Goal: Task Accomplishment & Management: Manage account settings

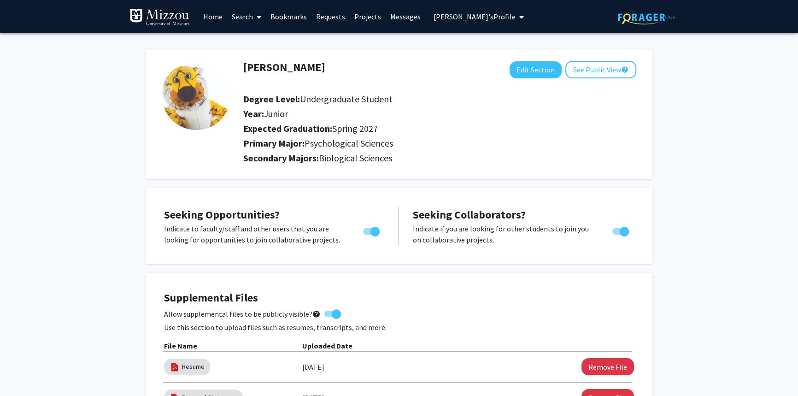
click at [483, 16] on span "[PERSON_NAME]'s Profile" at bounding box center [475, 16] width 82 height 9
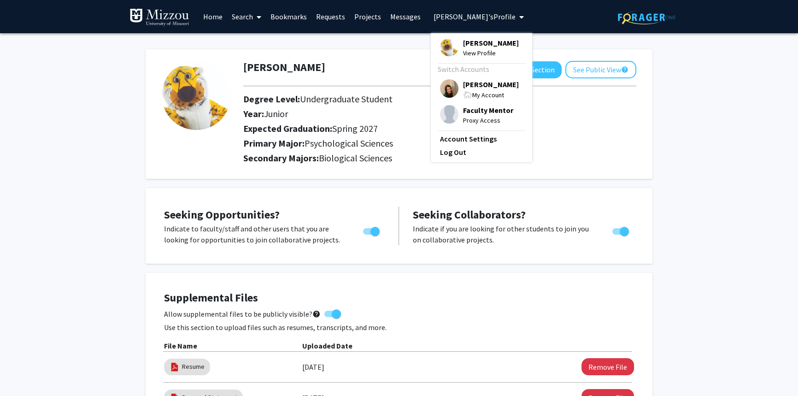
click at [486, 83] on span "[PERSON_NAME]" at bounding box center [491, 84] width 56 height 10
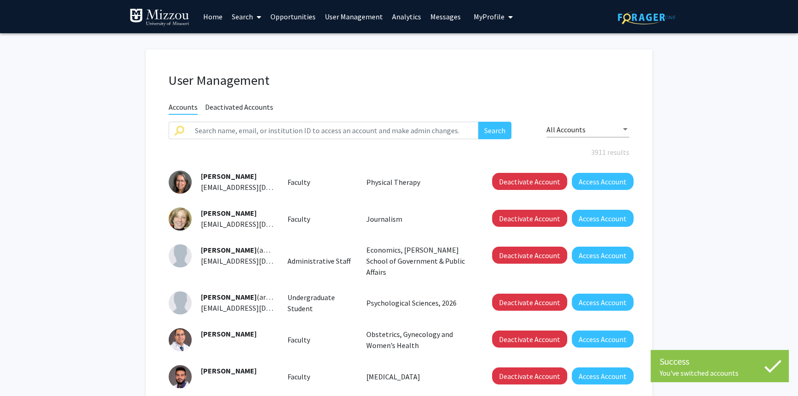
click at [406, 17] on link "Analytics" at bounding box center [407, 16] width 38 height 32
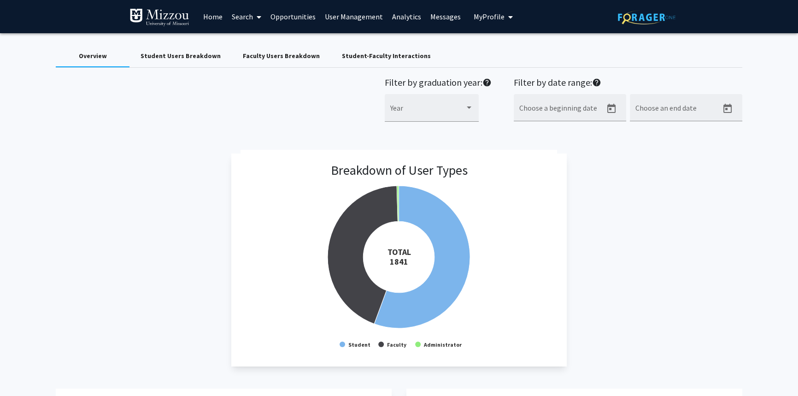
click at [236, 17] on link "Search" at bounding box center [246, 16] width 39 height 32
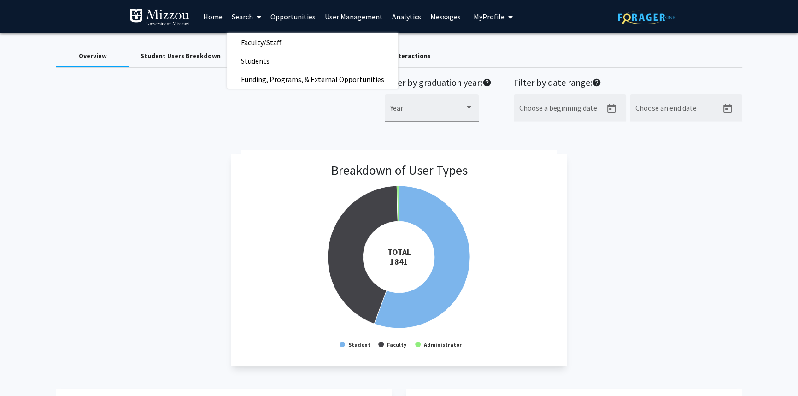
click at [216, 18] on link "Home" at bounding box center [213, 16] width 29 height 32
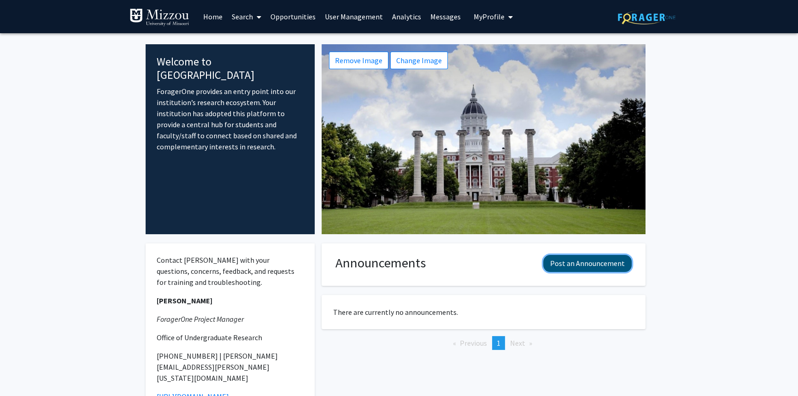
click at [573, 266] on button "Post an Announcement" at bounding box center [587, 263] width 88 height 17
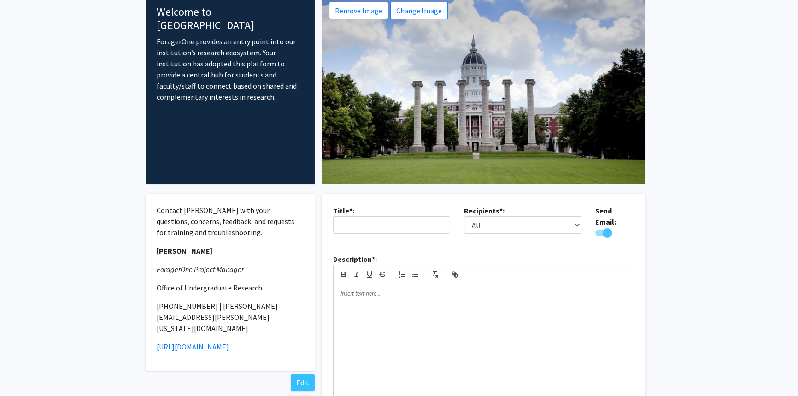
scroll to position [83, 0]
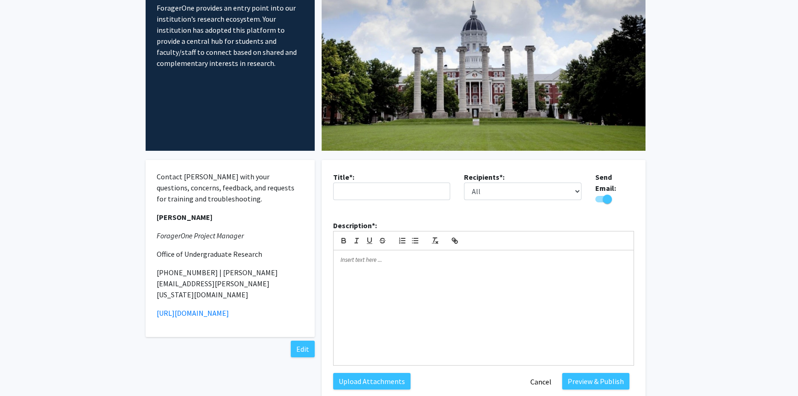
click at [597, 196] on span "Toggle" at bounding box center [603, 199] width 17 height 6
click at [599, 202] on input "Would you like to send an email with your announcement?" at bounding box center [599, 202] width 0 height 0
click at [606, 196] on span "Toggle" at bounding box center [603, 199] width 17 height 6
click at [600, 202] on input "Would you like to send an email with your announcement?" at bounding box center [599, 202] width 0 height 0
checkbox input "true"
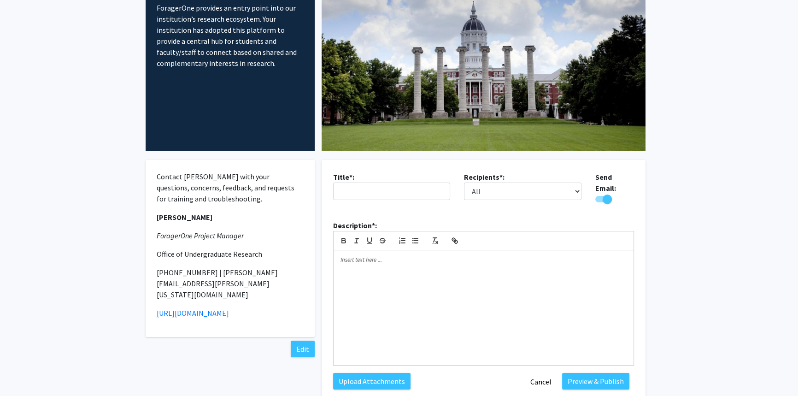
click at [677, 125] on fg-internal-home-page "Welcome to ForagerOne ForagerOne provides an entry point into our institution’s…" at bounding box center [399, 223] width 798 height 546
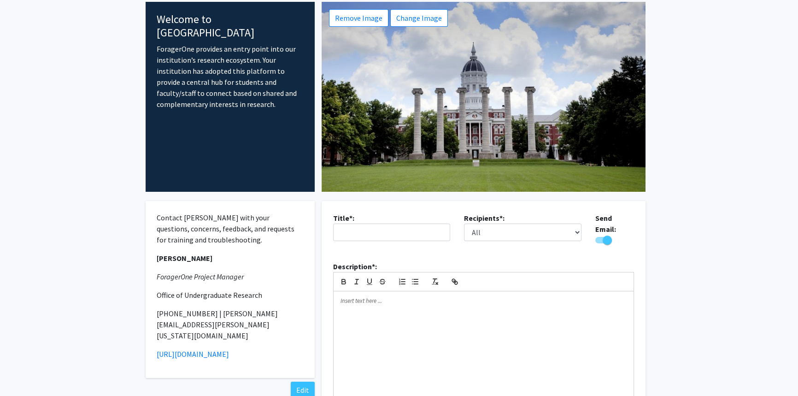
scroll to position [0, 0]
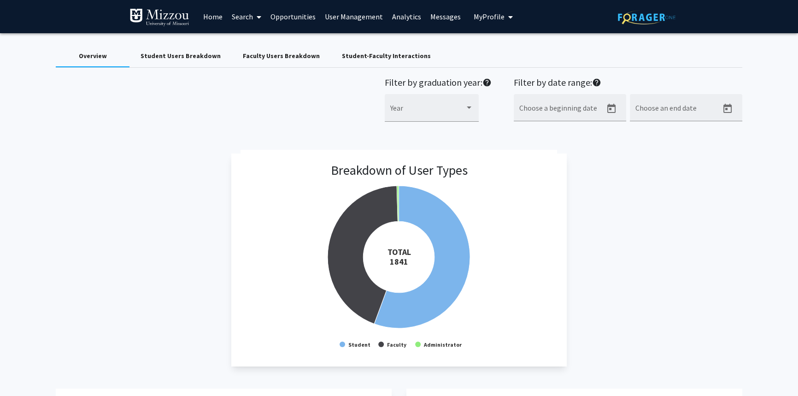
click at [56, 167] on div "Breakdown of User Types Created with Highcharts 9.3.3 TOTAL ​ 1841 Student Facu…" at bounding box center [399, 259] width 687 height 213
click at [213, 15] on link "Home" at bounding box center [213, 16] width 29 height 32
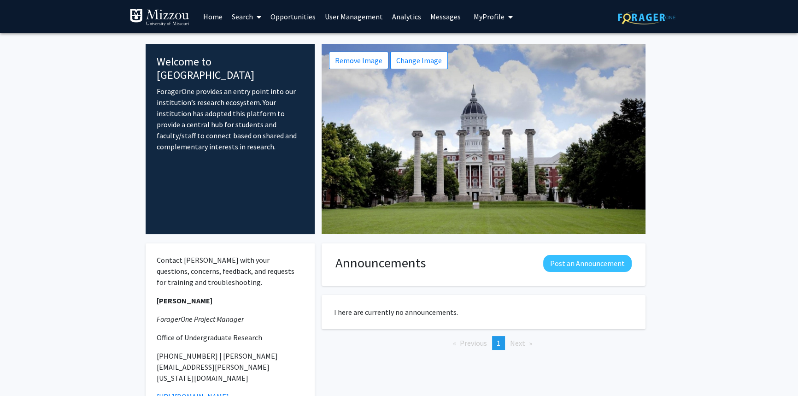
scroll to position [41, 0]
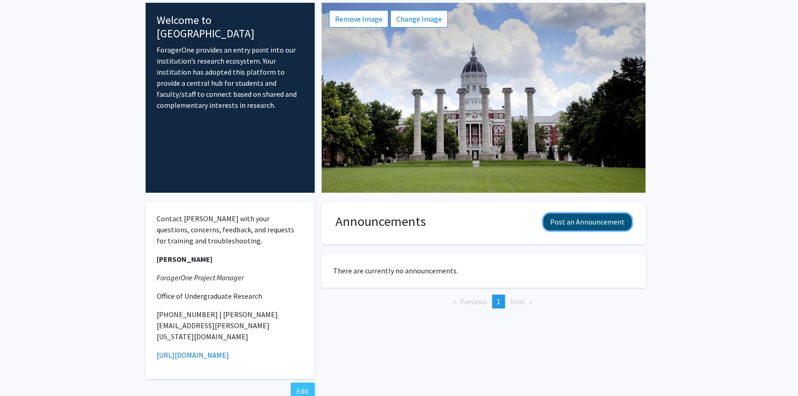
click at [599, 220] on button "Post an Announcement" at bounding box center [587, 221] width 88 height 17
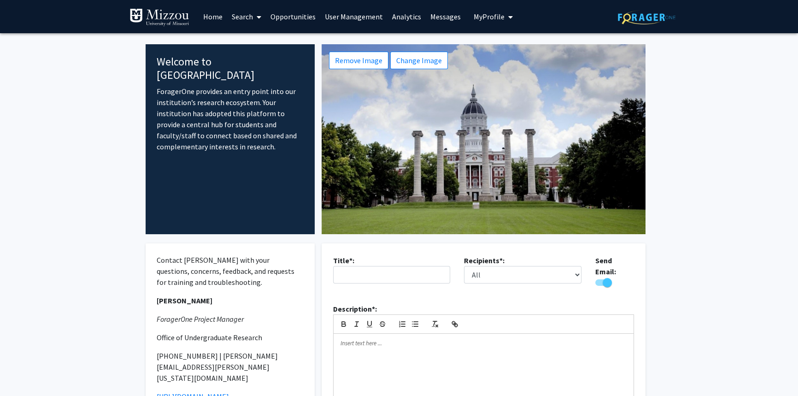
scroll to position [0, 0]
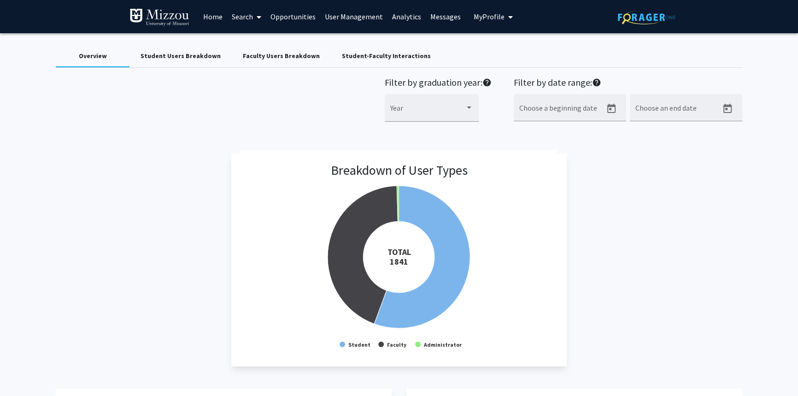
click at [702, 250] on div "Breakdown of User Types Created with Highcharts 9.3.3 TOTAL ​ 1841 Student Facu…" at bounding box center [399, 259] width 687 height 213
click at [702, 174] on div "Breakdown of User Types Created with Highcharts 9.3.3 TOTAL ​ 1841 Student Facu…" at bounding box center [399, 259] width 687 height 213
click at [235, 18] on link "Search" at bounding box center [246, 16] width 39 height 32
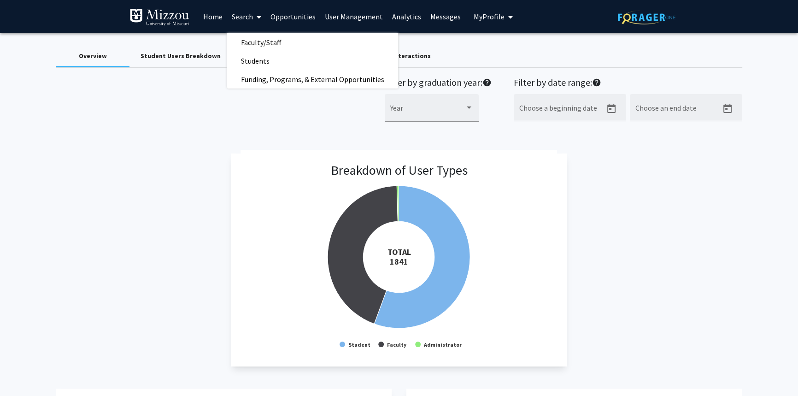
click at [212, 19] on link "Home" at bounding box center [213, 16] width 29 height 32
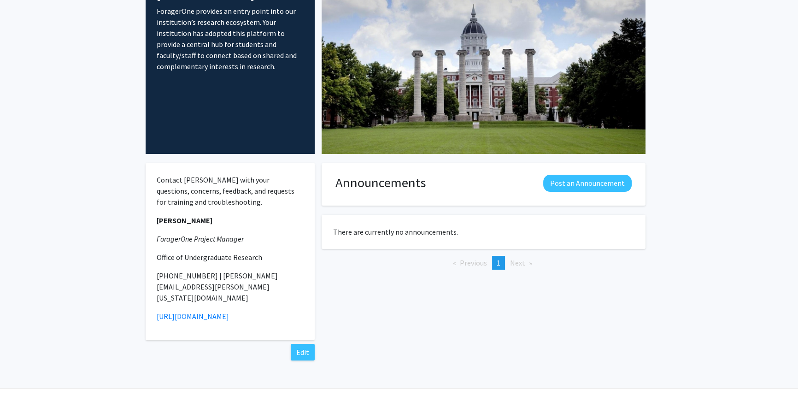
scroll to position [83, 0]
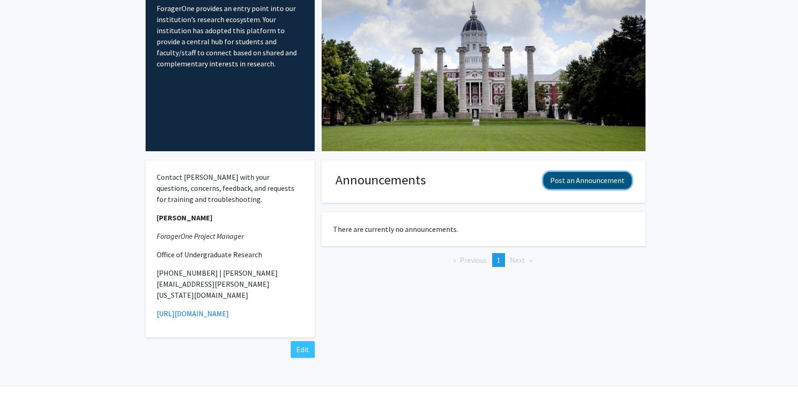
click at [563, 182] on button "Post an Announcement" at bounding box center [587, 180] width 88 height 17
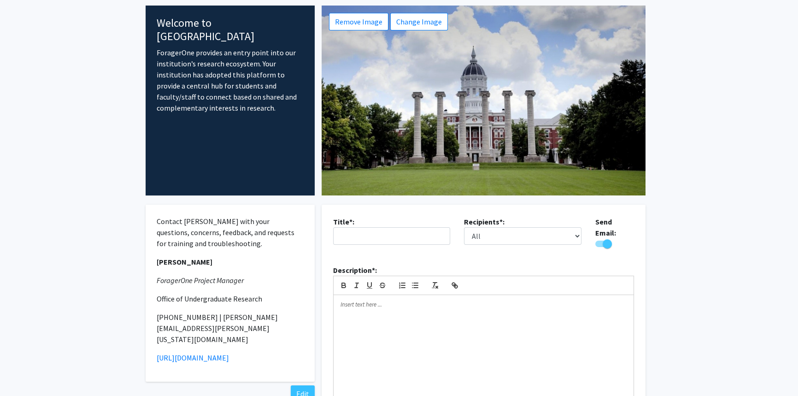
scroll to position [0, 0]
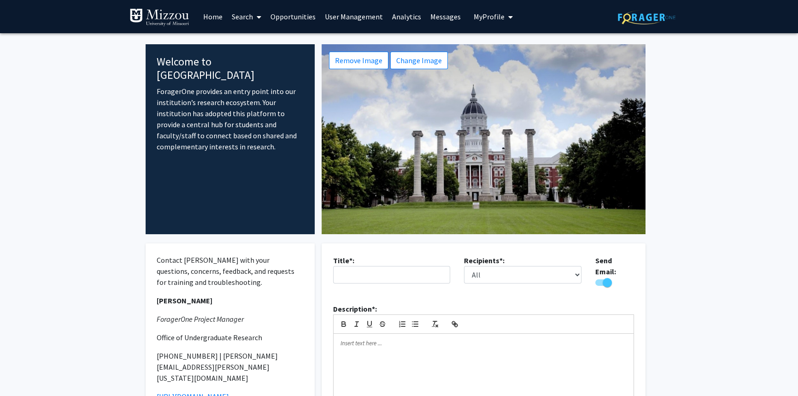
click at [277, 17] on link "Opportunities" at bounding box center [293, 16] width 54 height 32
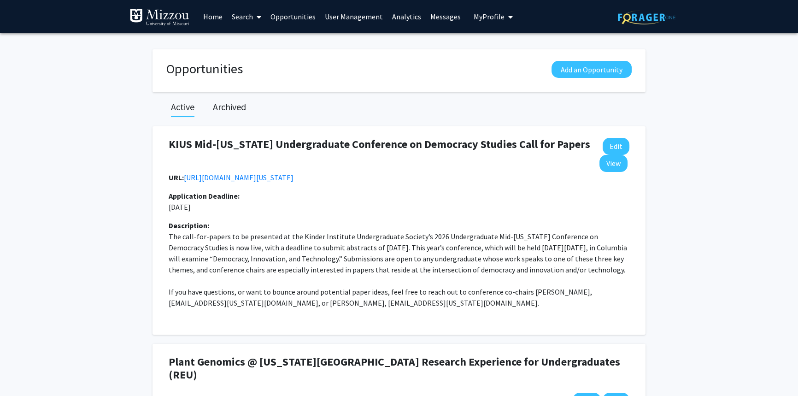
click at [229, 108] on h2 "Archived" at bounding box center [229, 106] width 33 height 11
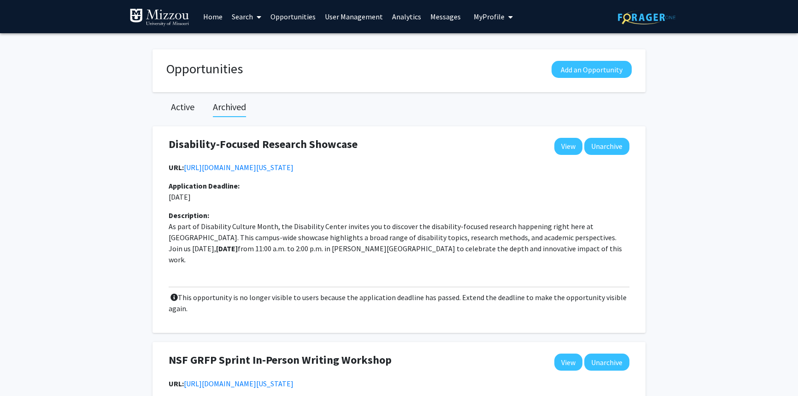
click at [184, 108] on h2 "Active" at bounding box center [183, 106] width 24 height 11
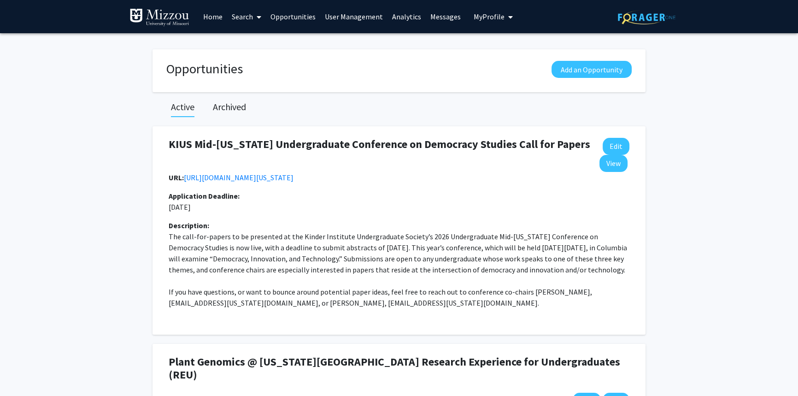
click at [231, 108] on h2 "Archived" at bounding box center [229, 106] width 33 height 11
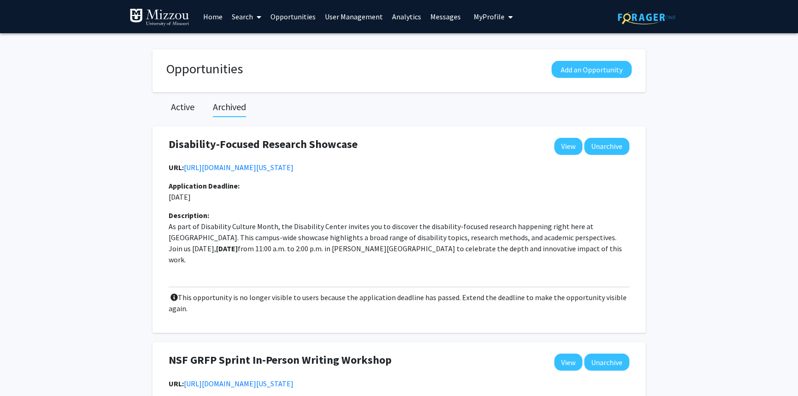
click at [176, 107] on h2 "Active" at bounding box center [183, 106] width 24 height 11
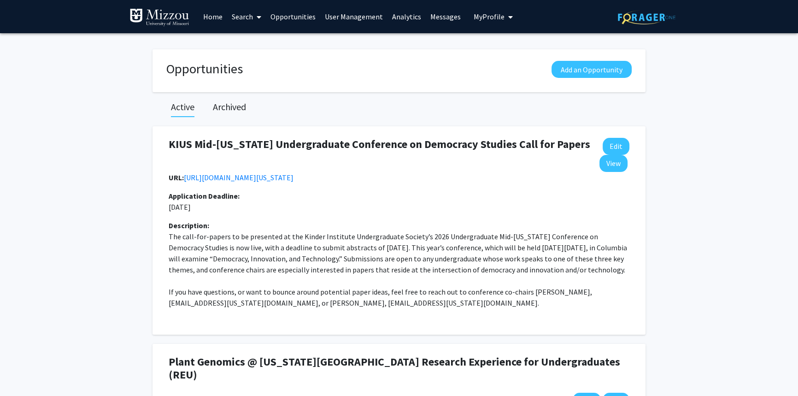
click at [236, 107] on h2 "Archived" at bounding box center [229, 106] width 33 height 11
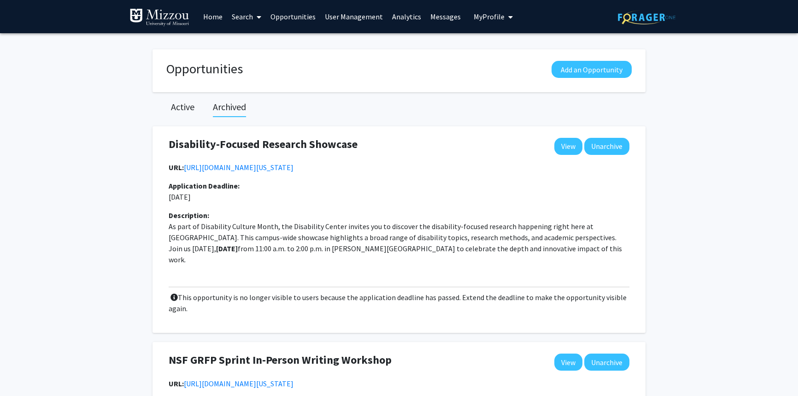
click at [184, 110] on h2 "Active" at bounding box center [183, 106] width 24 height 11
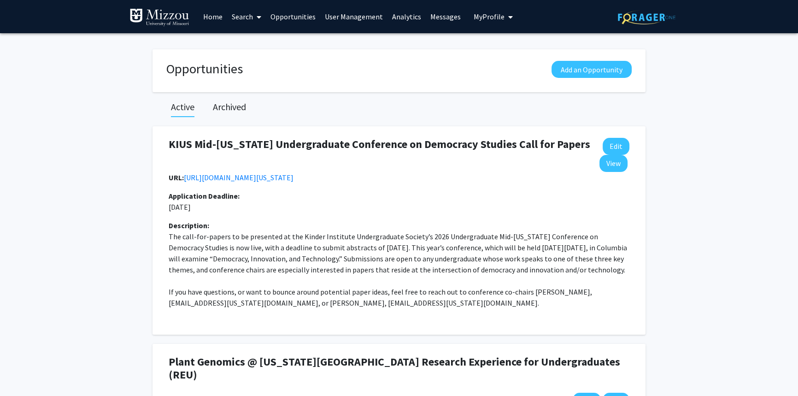
click at [231, 109] on h2 "Archived" at bounding box center [229, 106] width 33 height 11
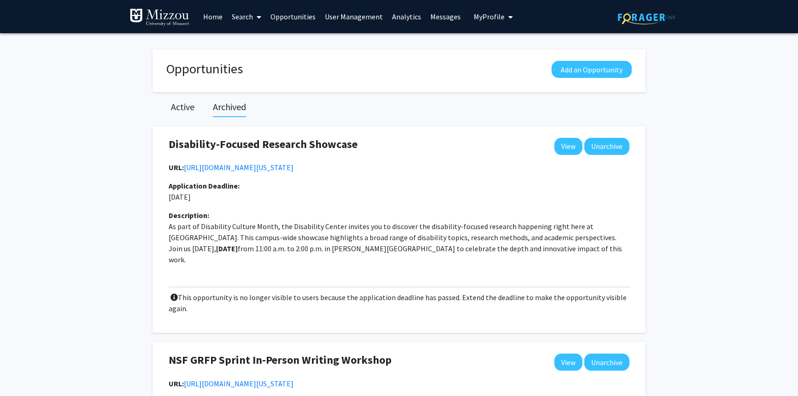
click at [176, 106] on h2 "Active" at bounding box center [183, 106] width 24 height 11
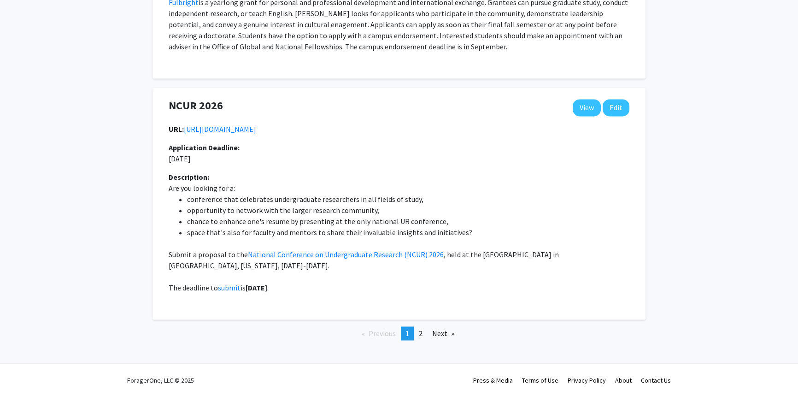
scroll to position [1924, 0]
click at [420, 336] on span "2" at bounding box center [421, 333] width 4 height 9
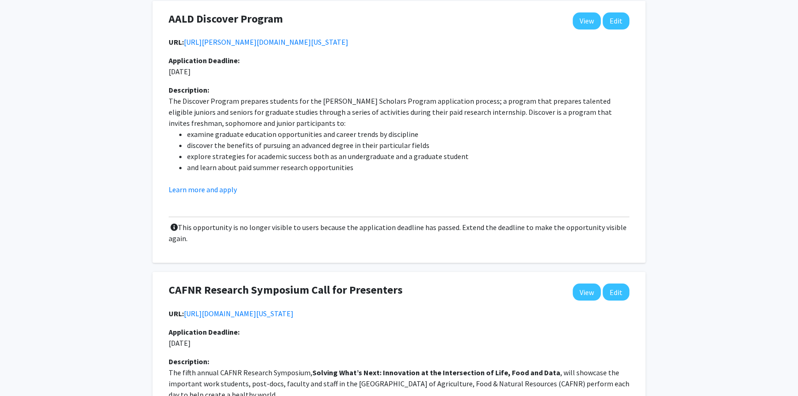
scroll to position [83, 0]
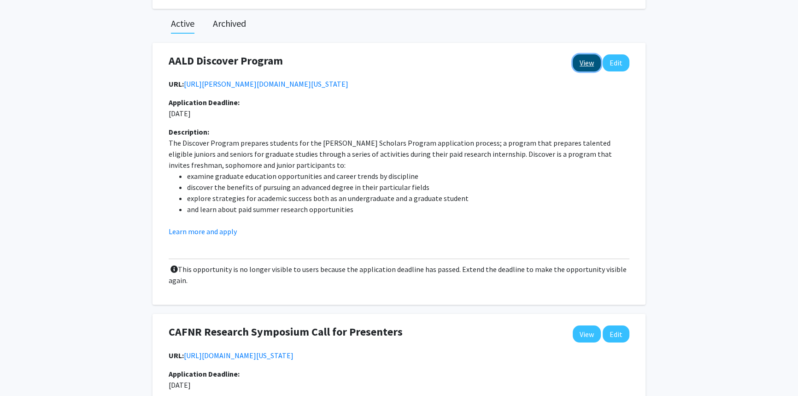
click at [582, 60] on link "View" at bounding box center [587, 62] width 28 height 17
click at [620, 65] on button "Edit" at bounding box center [616, 62] width 27 height 17
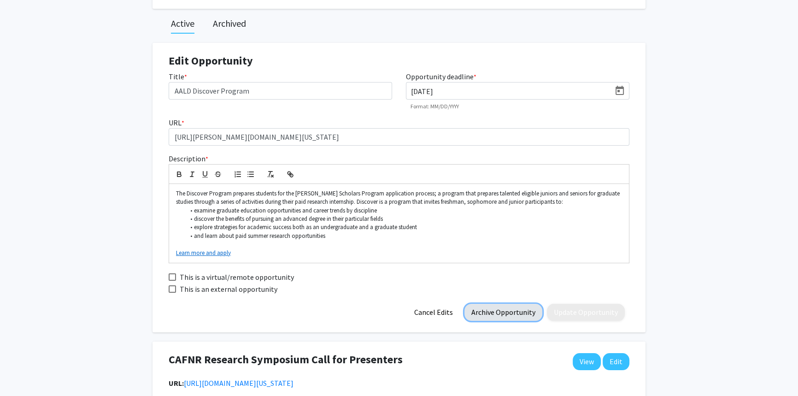
click at [511, 316] on button "Archive Opportunity" at bounding box center [503, 312] width 78 height 17
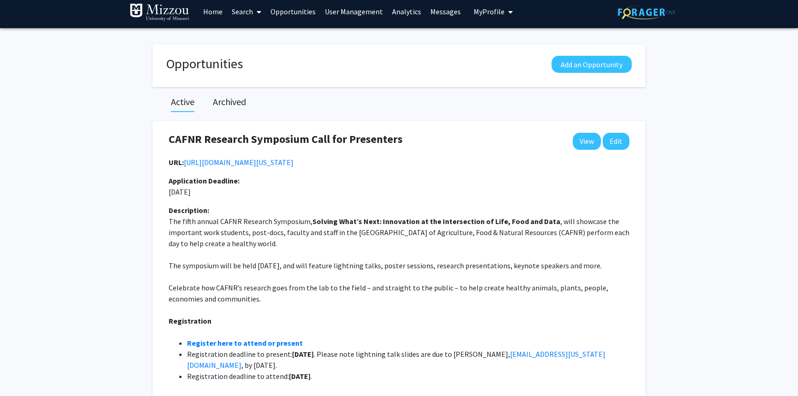
scroll to position [0, 0]
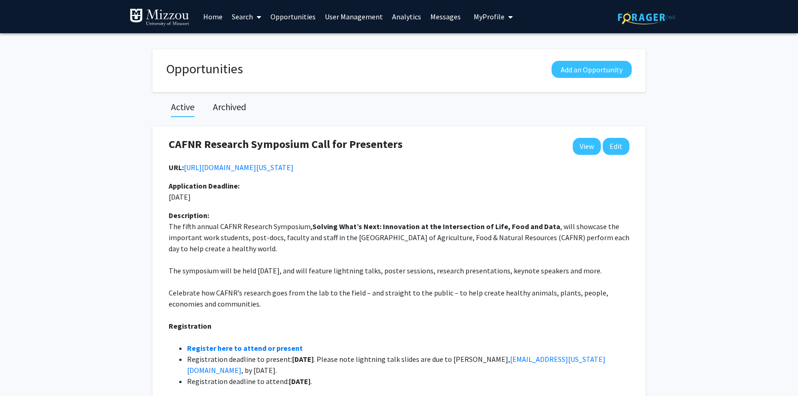
drag, startPoint x: 732, startPoint y: 118, endPoint x: 727, endPoint y: 119, distance: 4.6
click at [488, 15] on span "My Profile" at bounding box center [489, 16] width 31 height 9
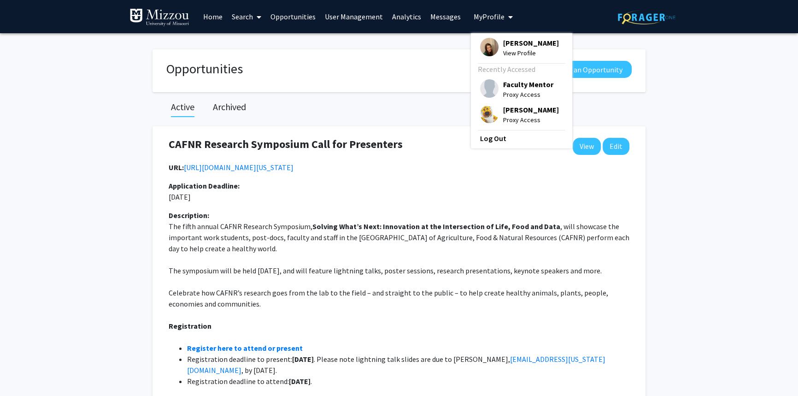
click at [504, 82] on span "Faculty Mentor" at bounding box center [528, 84] width 50 height 10
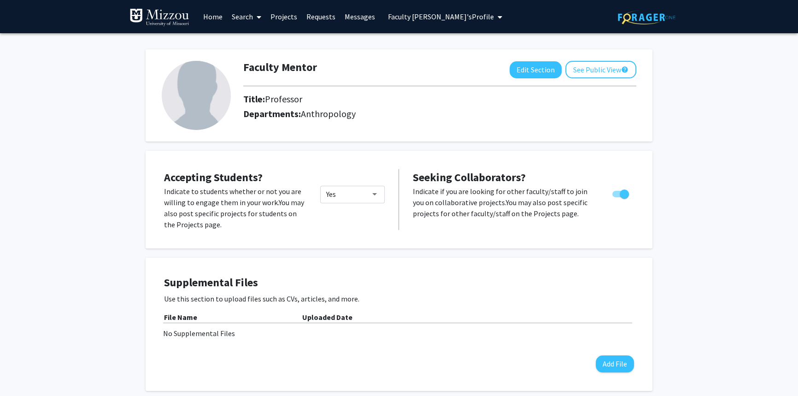
click at [240, 18] on link "Search" at bounding box center [246, 16] width 39 height 32
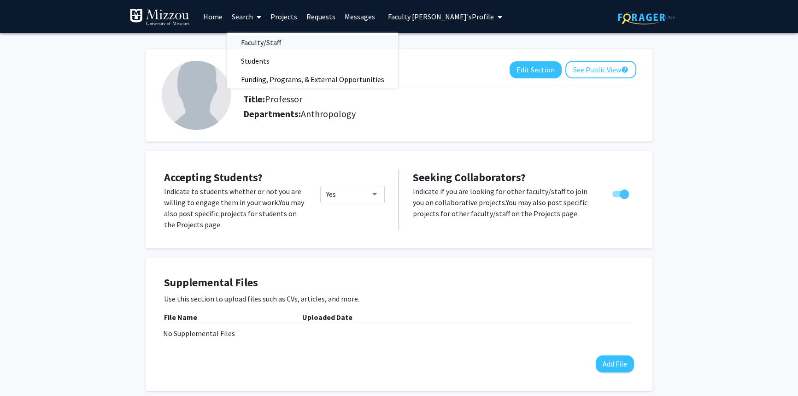
click at [267, 40] on span "Faculty/Staff" at bounding box center [261, 42] width 68 height 18
